Goal: Find specific page/section: Find specific page/section

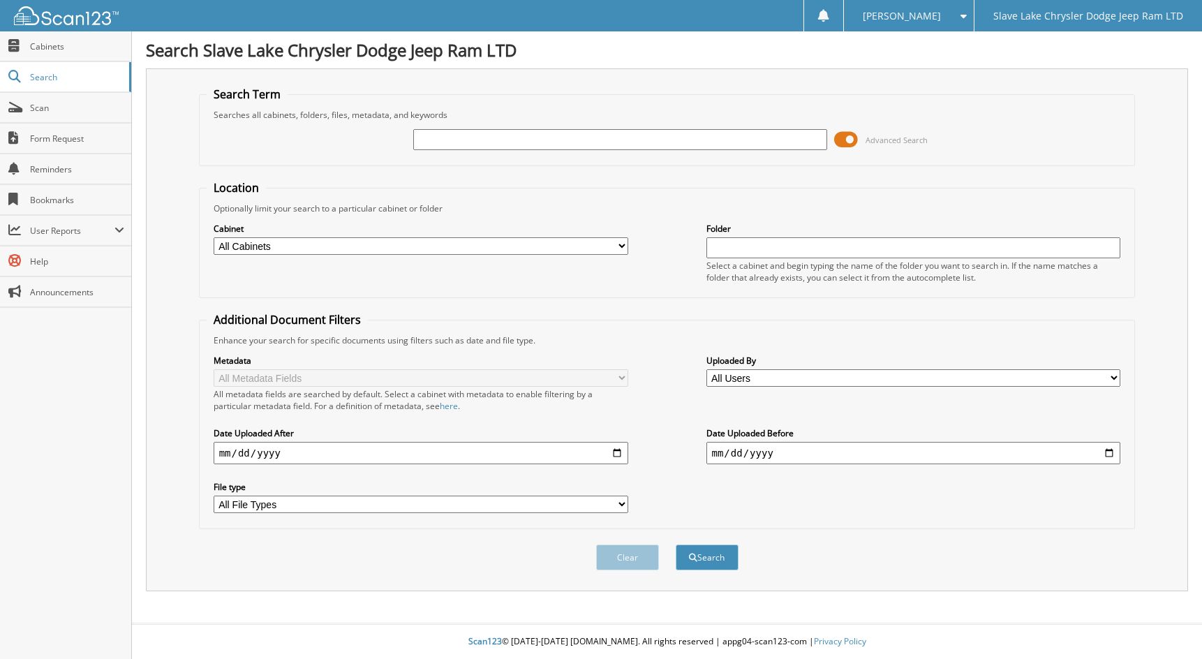
click at [786, 137] on input "text" at bounding box center [620, 139] width 415 height 21
click at [659, 145] on input "R176" at bounding box center [620, 139] width 415 height 21
type input "R1767"
click at [695, 560] on span "submit" at bounding box center [693, 558] width 8 height 8
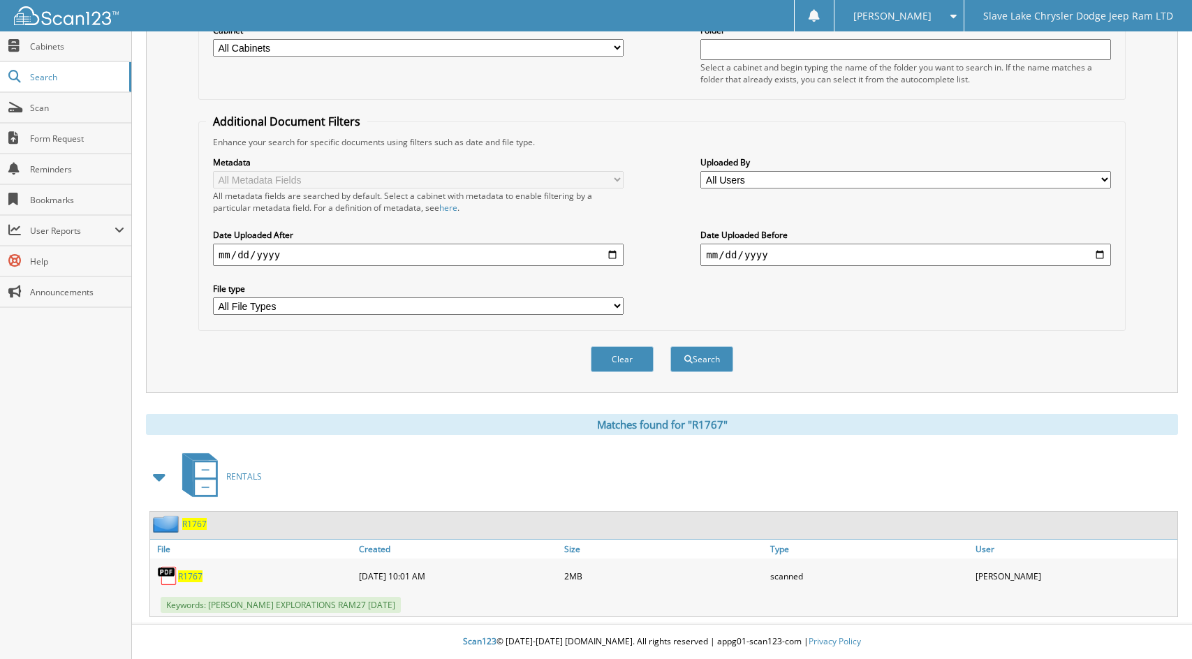
click at [184, 575] on span "R1767" at bounding box center [190, 576] width 24 height 12
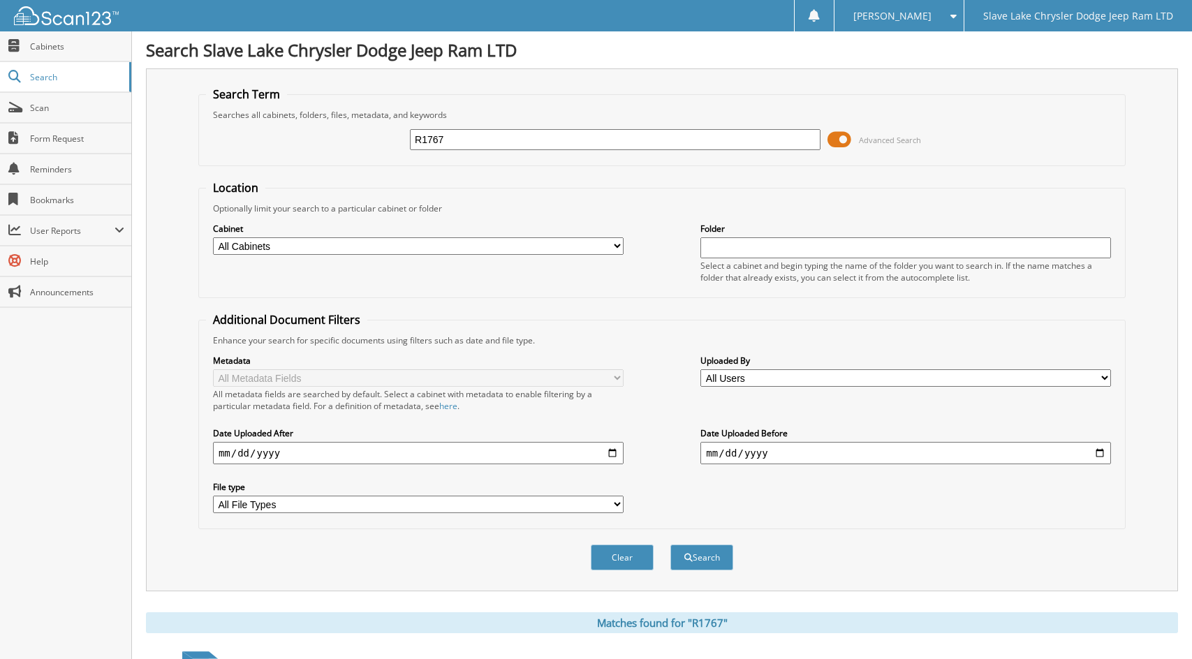
click at [540, 134] on input "R1767" at bounding box center [615, 139] width 410 height 21
click at [691, 143] on input "R1" at bounding box center [615, 139] width 410 height 21
type input "R1646"
click at [670, 545] on button "Search" at bounding box center [701, 558] width 63 height 26
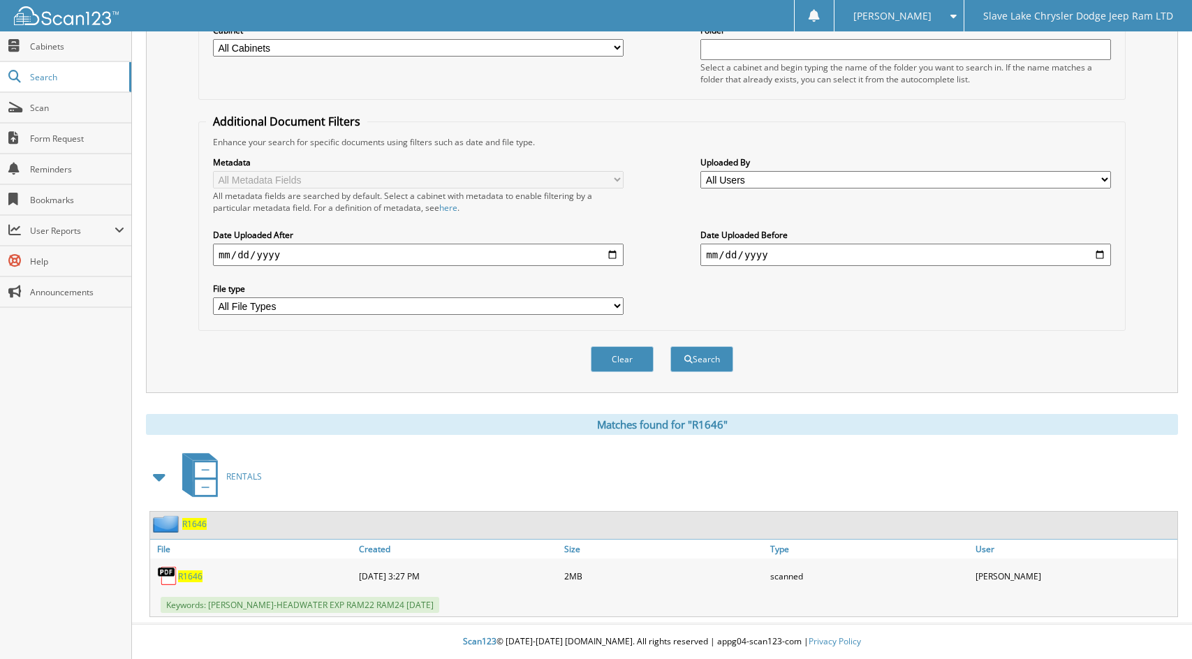
click at [197, 577] on span "R1646" at bounding box center [190, 576] width 24 height 12
click at [57, 112] on span "Scan" at bounding box center [77, 108] width 94 height 12
